Goal: Subscribe to service/newsletter

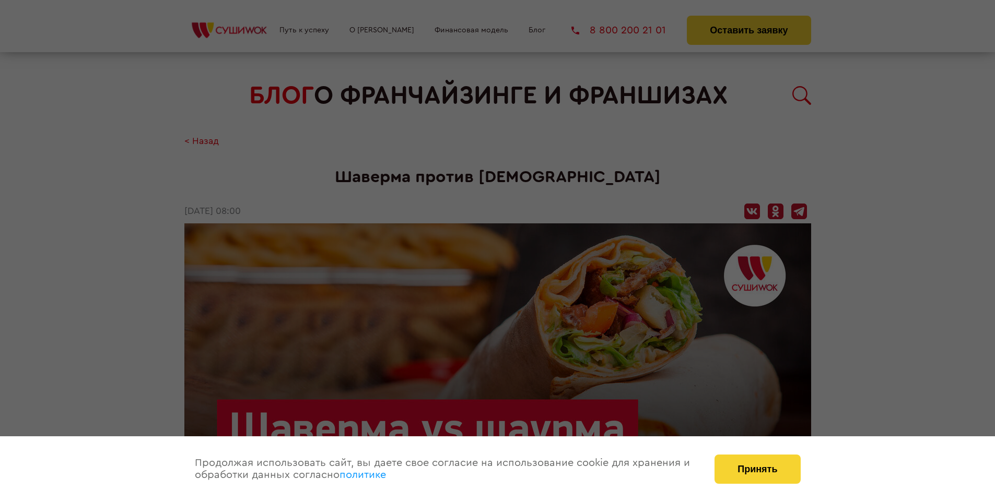
scroll to position [1236, 0]
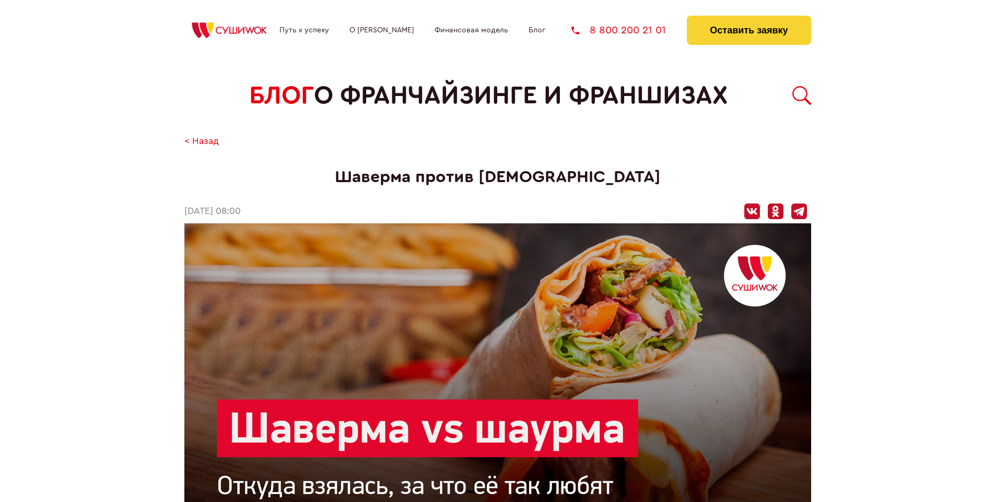
scroll to position [1236, 0]
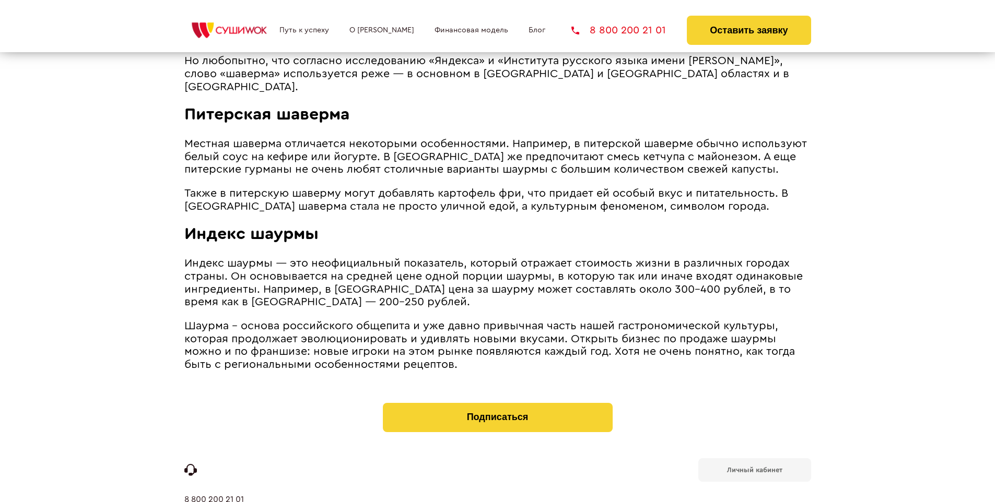
click at [754, 467] on b "Личный кабинет" at bounding box center [754, 470] width 55 height 7
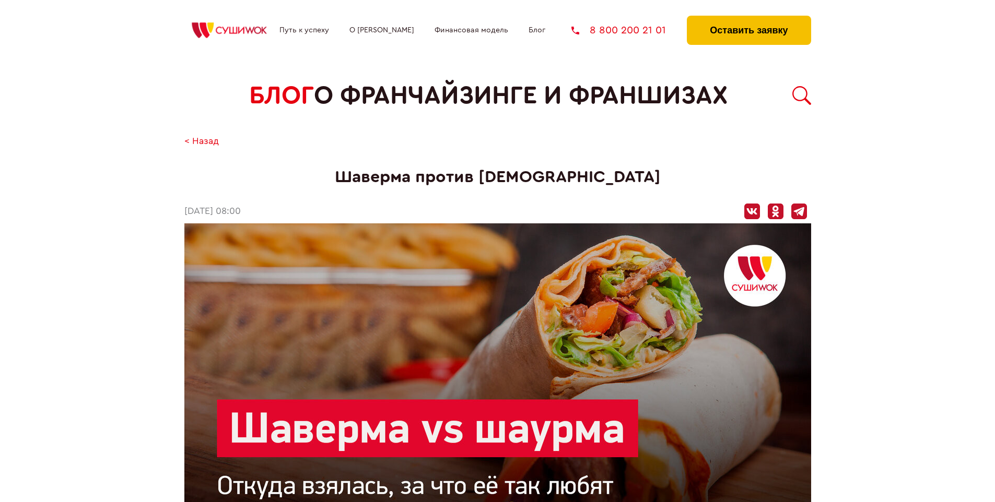
click at [748, 18] on button "Оставить заявку" at bounding box center [749, 30] width 124 height 29
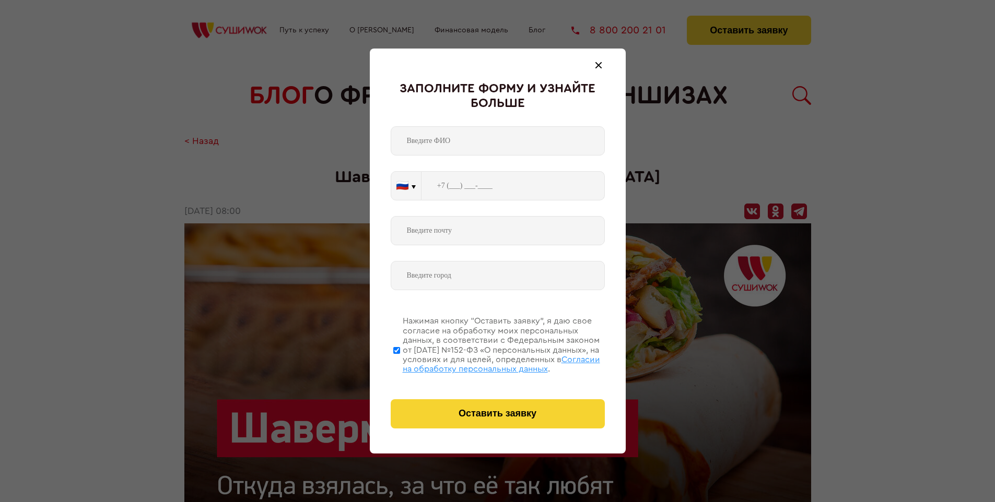
click at [484, 363] on span "Согласии на обработку персональных данных" at bounding box center [501, 365] width 197 height 18
click at [400, 363] on input "Нажимая кнопку “Оставить заявку”, я даю свое согласие на обработку моих персона…" at bounding box center [396, 351] width 7 height 84
checkbox input "false"
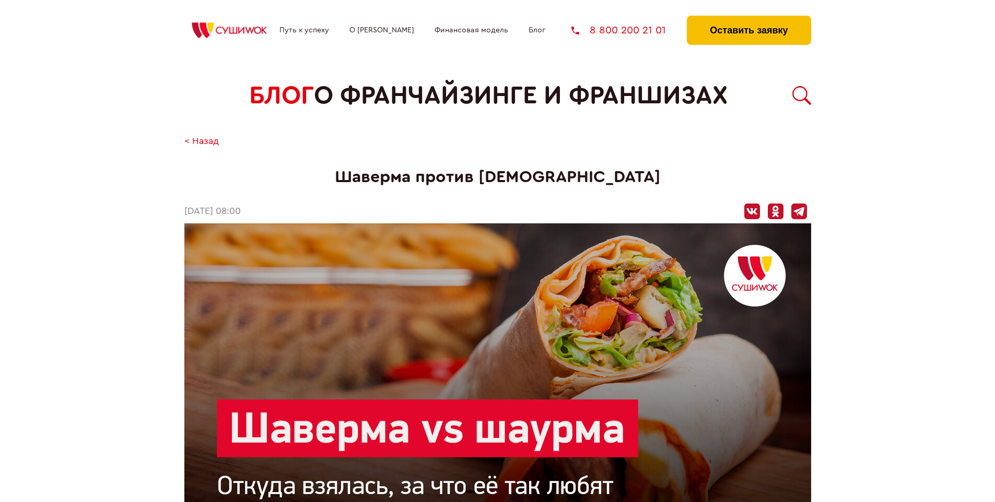
click at [748, 18] on button "Оставить заявку" at bounding box center [749, 30] width 124 height 29
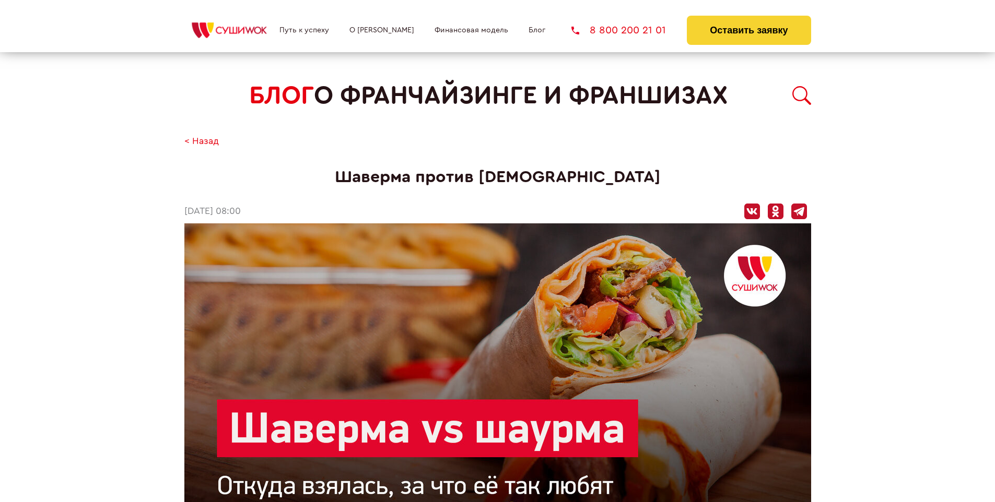
scroll to position [1236, 0]
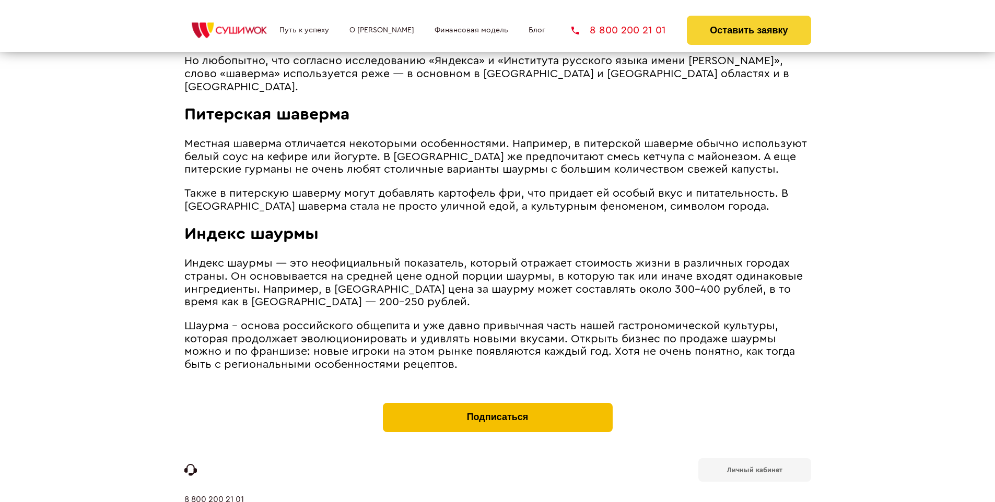
click at [497, 403] on button "Подписаться" at bounding box center [498, 417] width 230 height 29
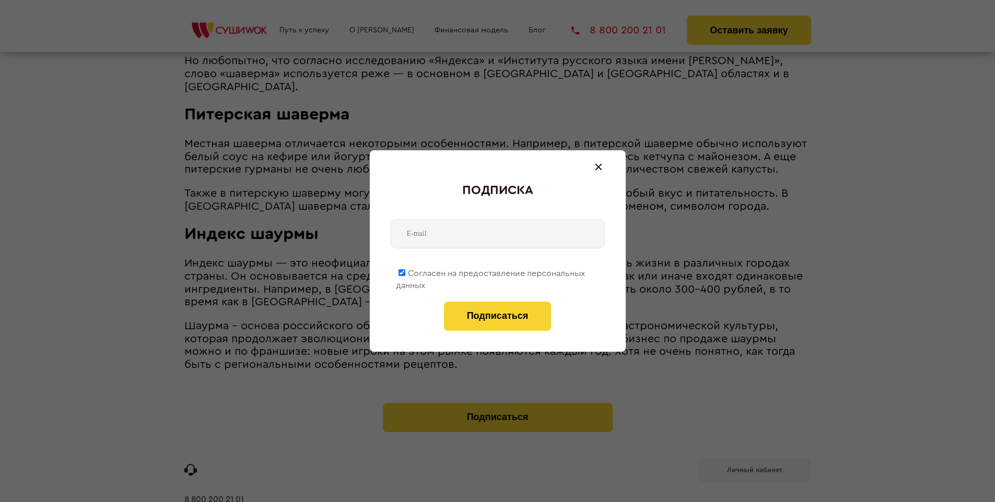
click at [491, 272] on span "Согласен на предоставление персональных данных" at bounding box center [490, 279] width 189 height 20
click at [405, 272] on input "Согласен на предоставление персональных данных" at bounding box center [401, 272] width 7 height 7
checkbox input "false"
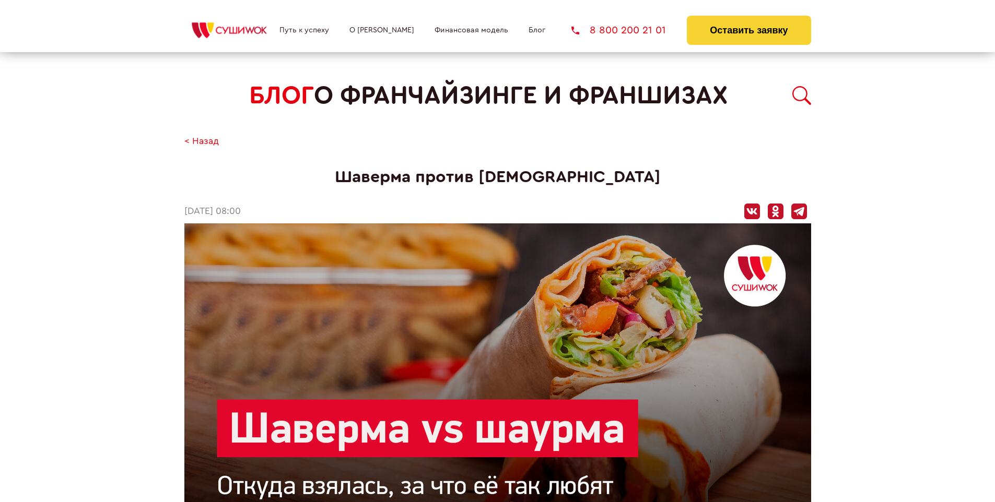
scroll to position [1236, 0]
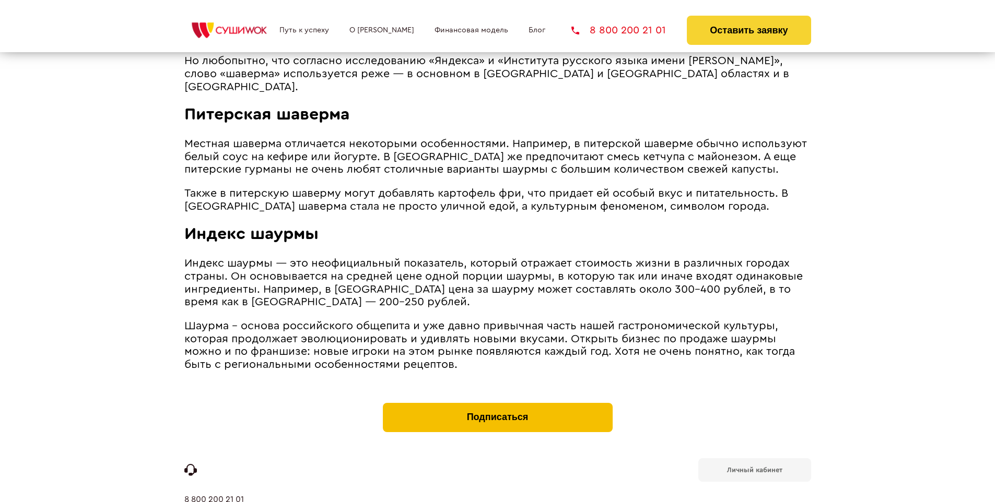
click at [497, 403] on button "Подписаться" at bounding box center [498, 417] width 230 height 29
